Goal: Task Accomplishment & Management: Complete application form

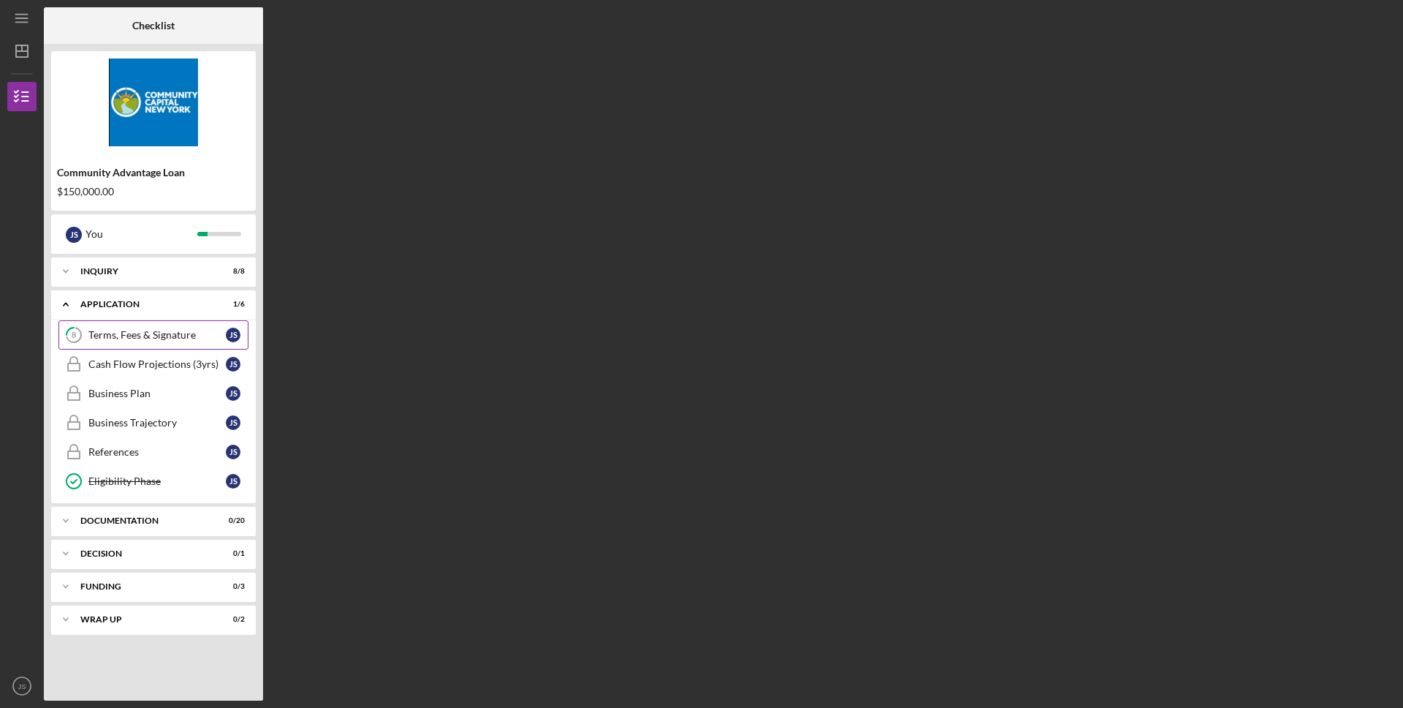
click at [127, 330] on div "Terms, Fees & Signature" at bounding box center [156, 335] width 137 height 12
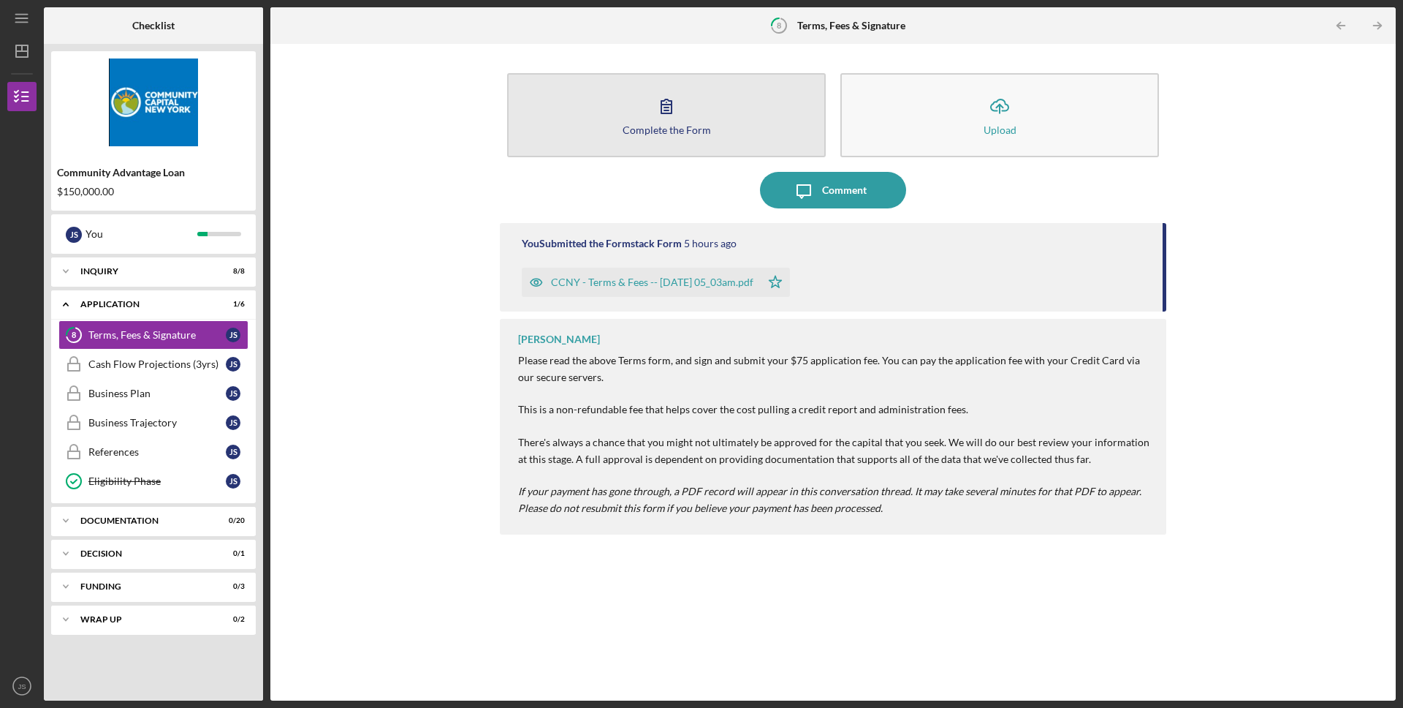
click at [715, 138] on button "Complete the Form Form" at bounding box center [666, 115] width 319 height 84
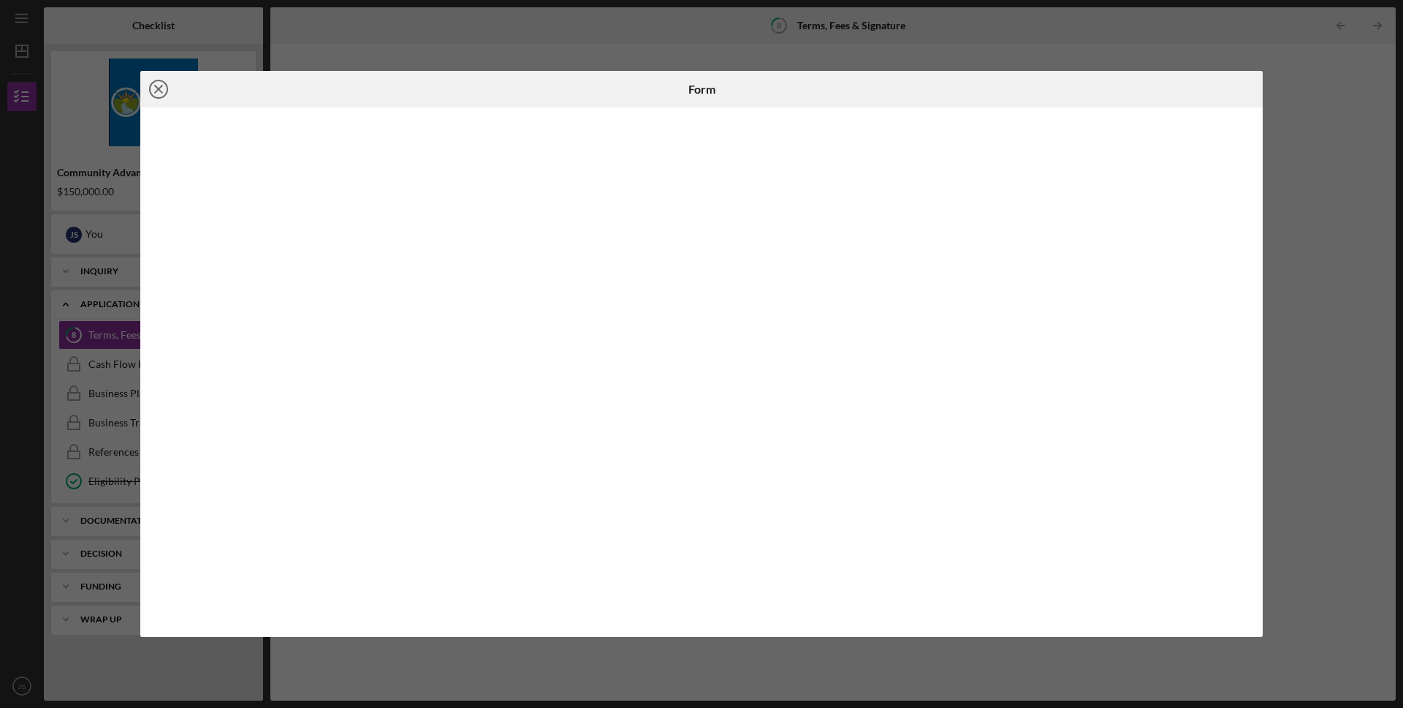
click at [163, 90] on icon "Icon/Close" at bounding box center [158, 89] width 37 height 37
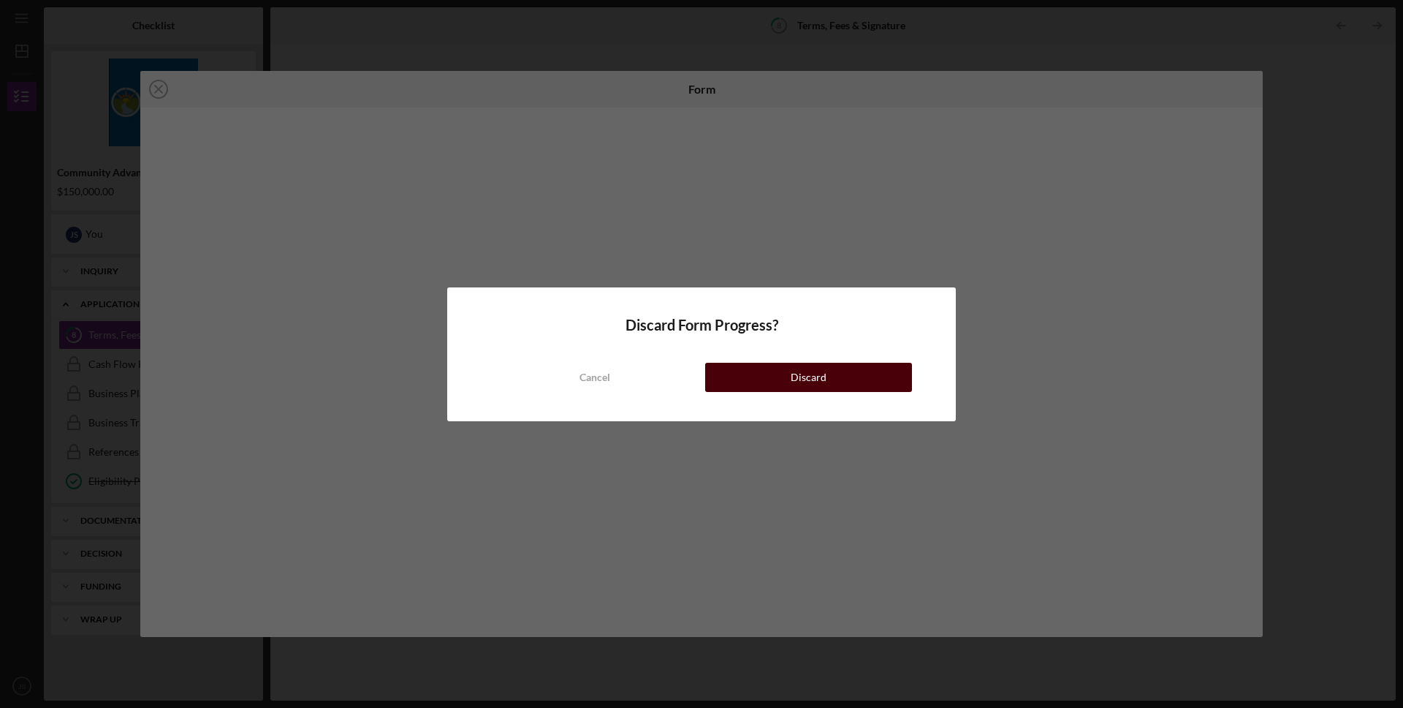
click at [765, 374] on button "Discard" at bounding box center [808, 377] width 207 height 29
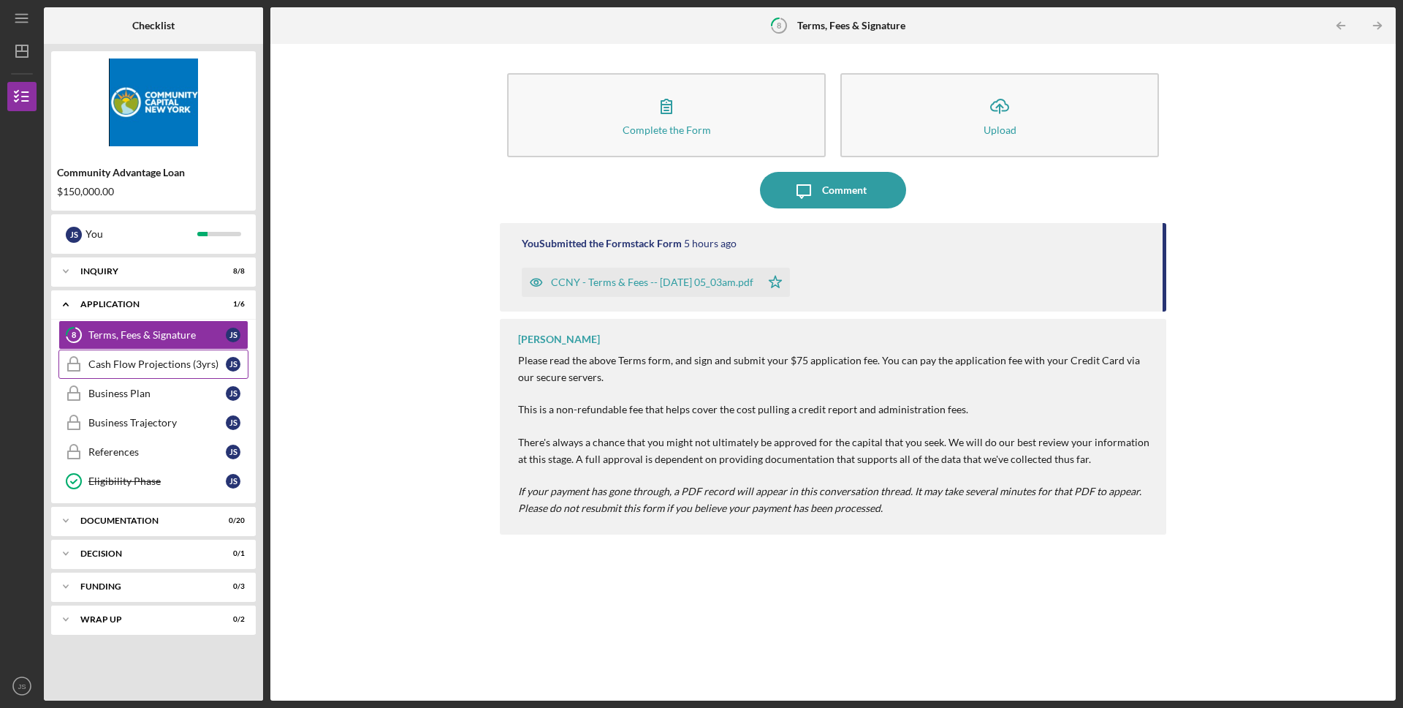
click at [170, 365] on div "Cash Flow Projections (3yrs)" at bounding box center [156, 364] width 137 height 12
